Goal: Communication & Community: Answer question/provide support

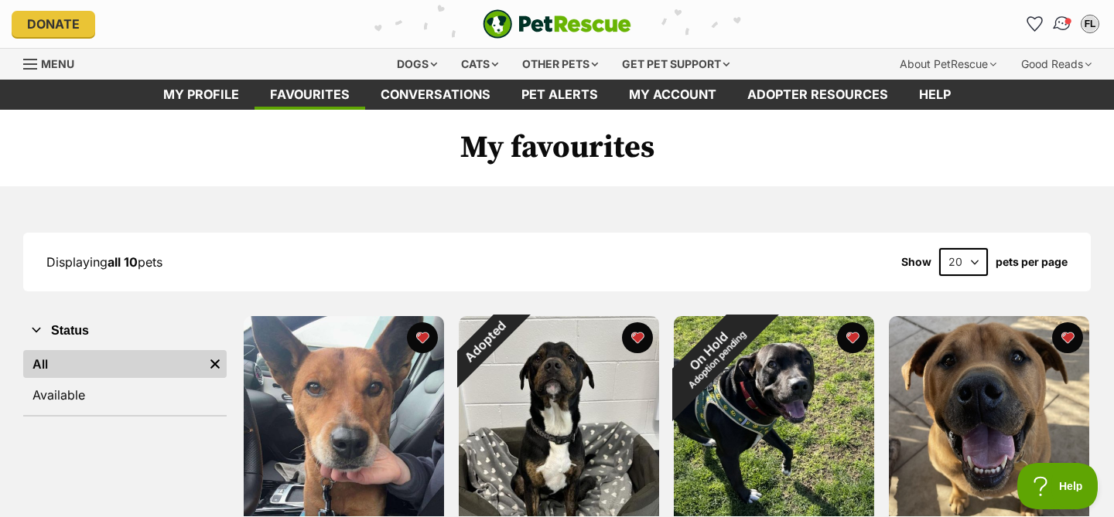
click at [1062, 29] on img "Conversations" at bounding box center [1062, 24] width 21 height 20
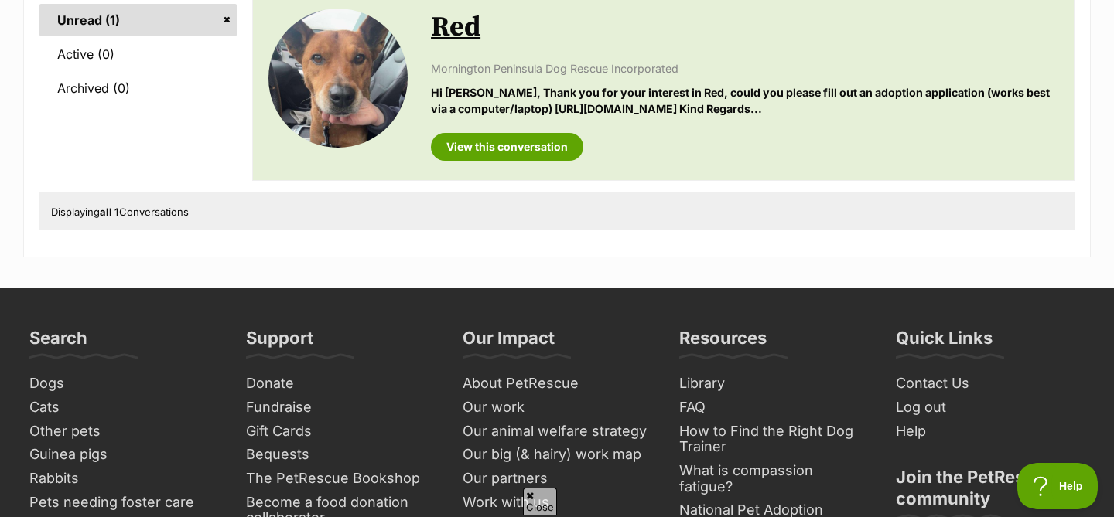
scroll to position [236, 0]
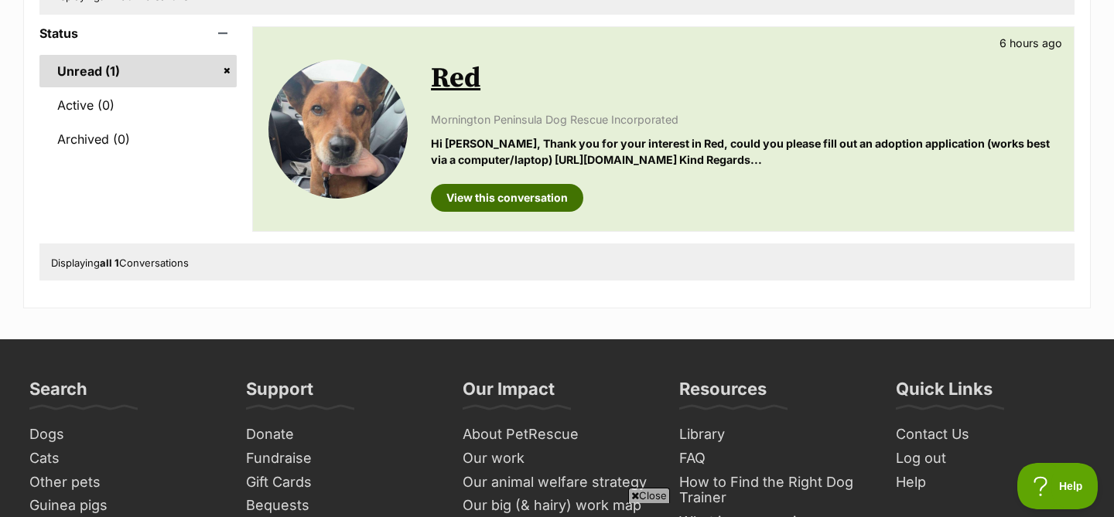
click at [521, 195] on link "View this conversation" at bounding box center [507, 198] width 152 height 28
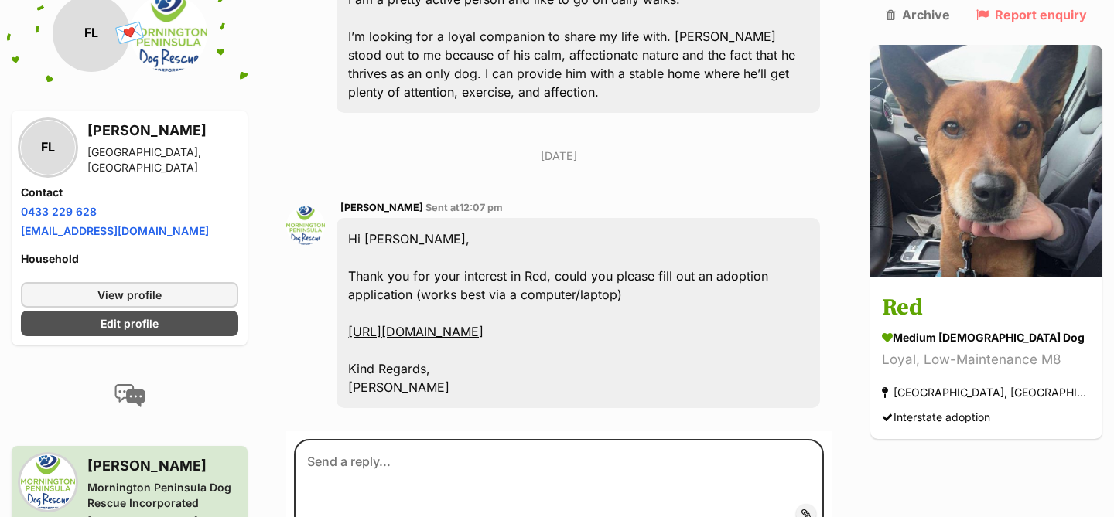
scroll to position [661, 0]
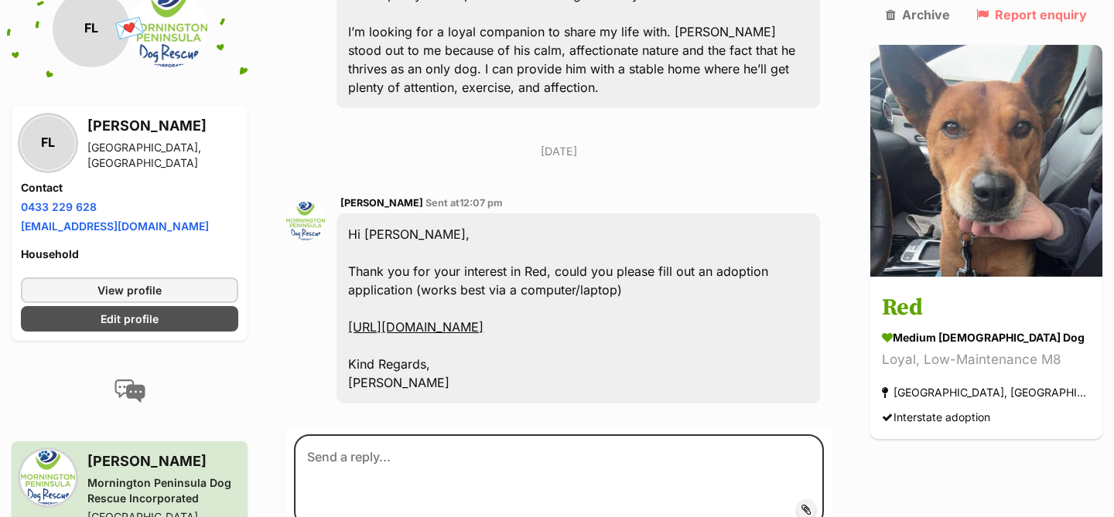
click at [483, 319] on link "https://www.mpdogrescue.com.au/adopt-a-dog" at bounding box center [415, 326] width 135 height 15
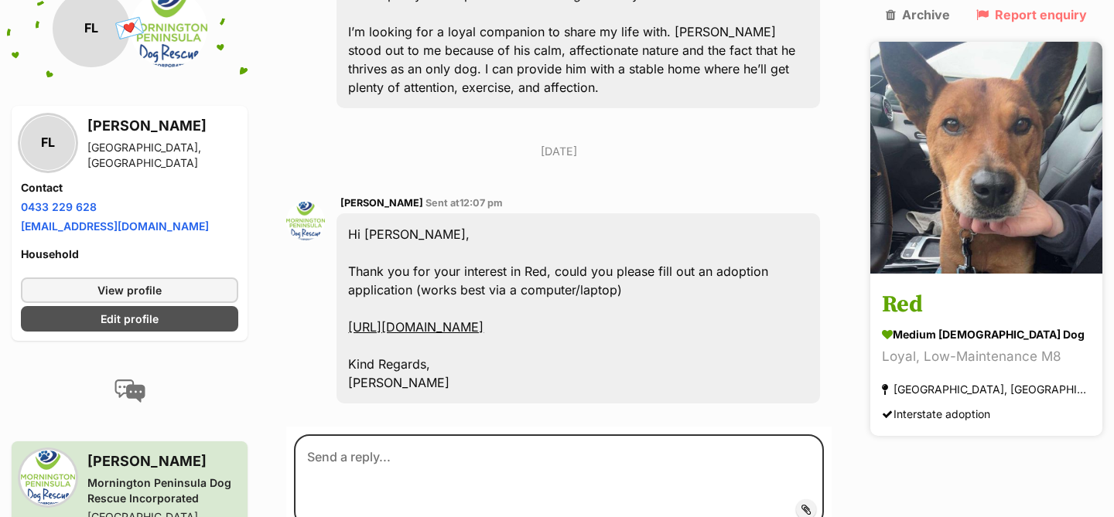
click at [935, 288] on h3 "Red" at bounding box center [986, 305] width 209 height 35
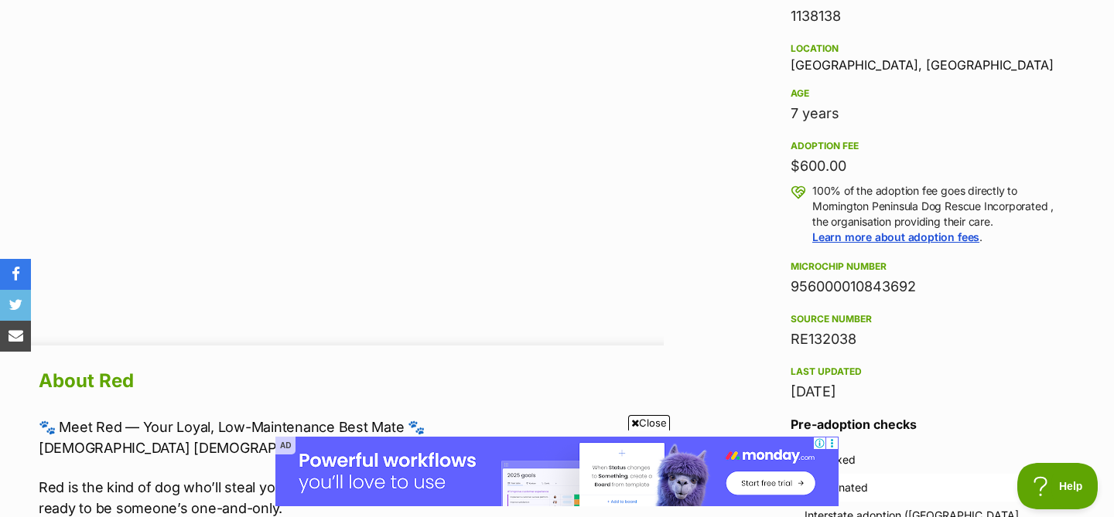
scroll to position [1030, 0]
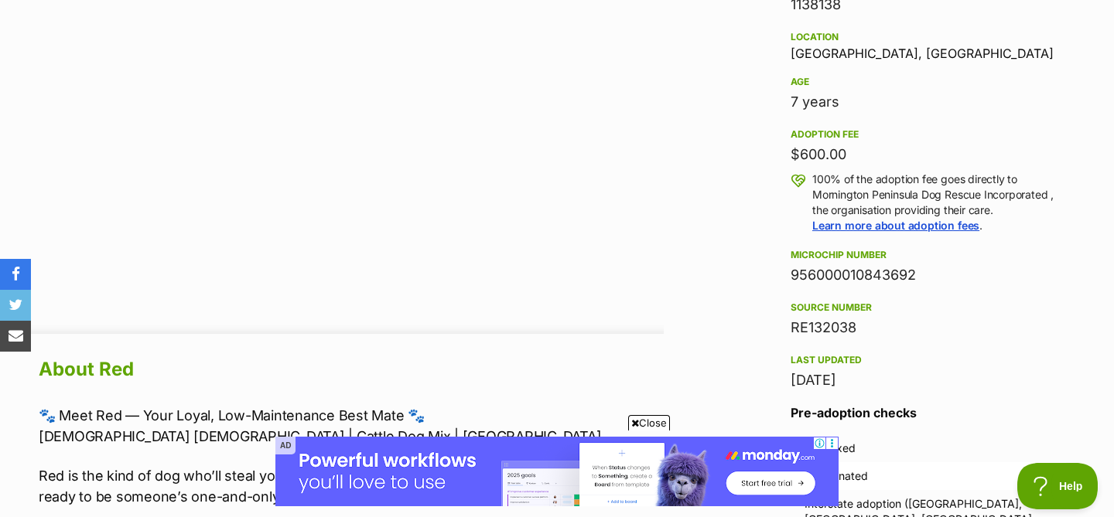
drag, startPoint x: 927, startPoint y: 282, endPoint x: 772, endPoint y: 280, distance: 155.4
click at [772, 280] on aside "Rescue group Mornington Peninsula Dog Rescue Incorporated PetRescue ID 1138138 …" at bounding box center [928, 287] width 325 height 772
copy div "956000010843692"
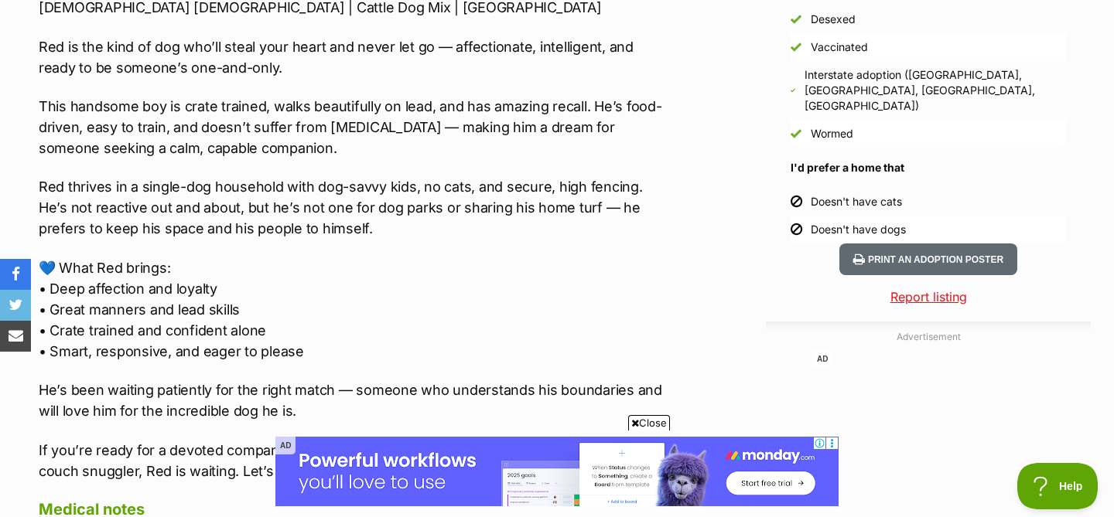
scroll to position [1461, 0]
